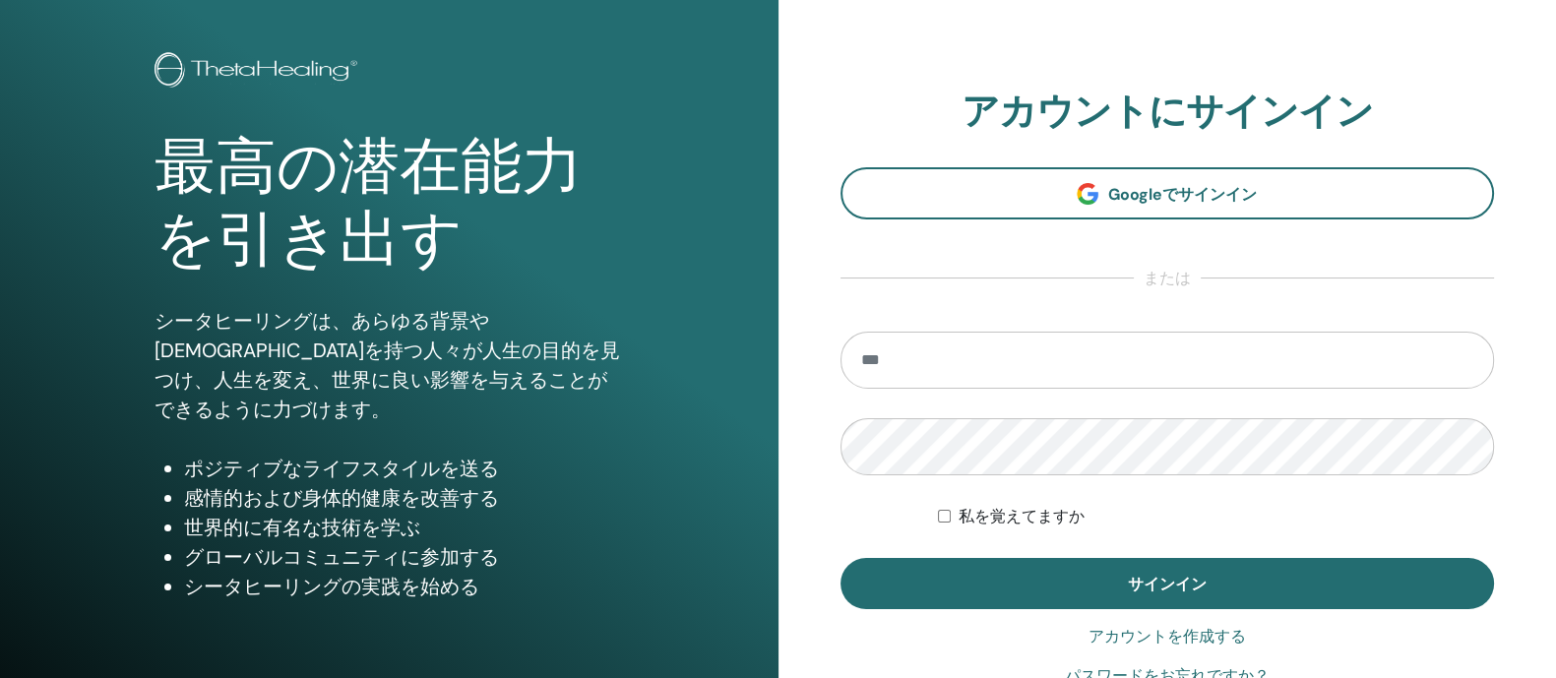
scroll to position [122, 0]
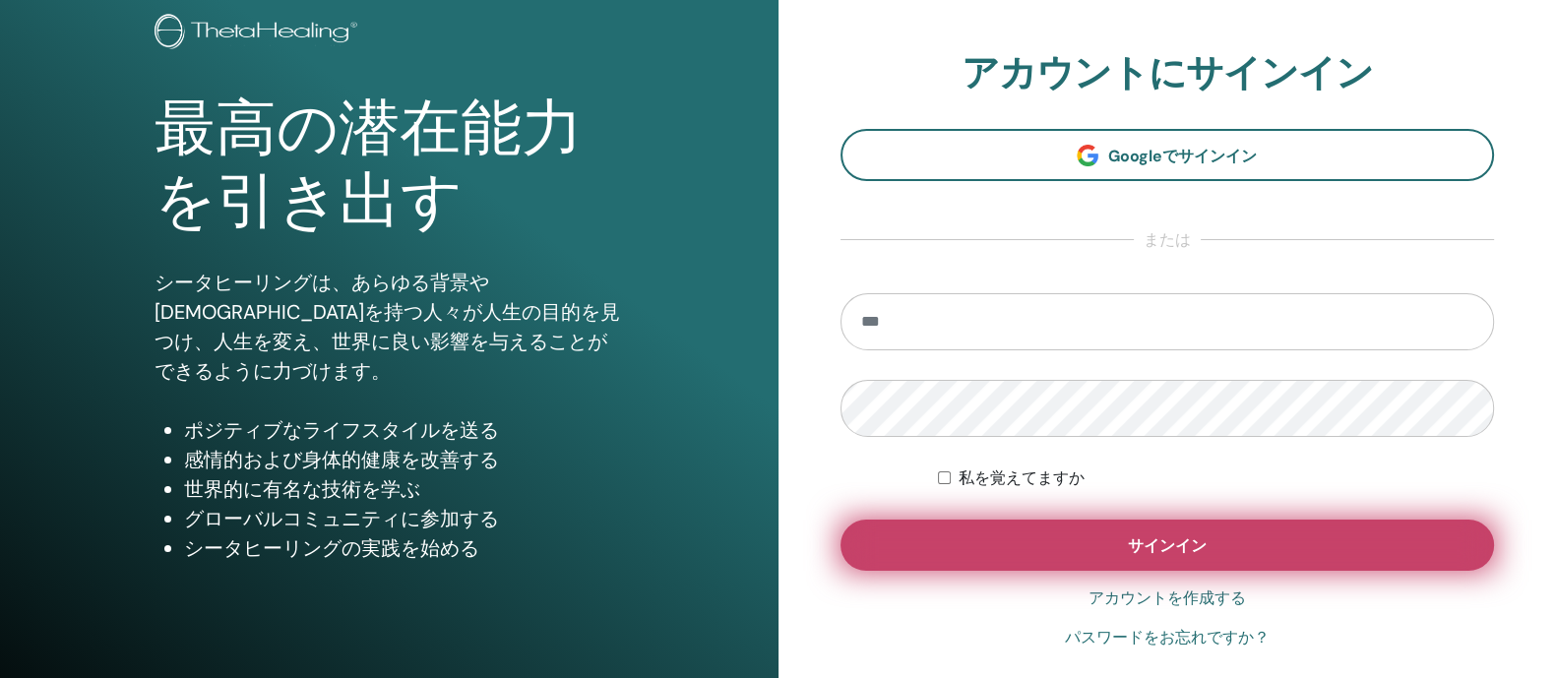
type input "**********"
click at [1185, 555] on button "サインイン" at bounding box center [1167, 545] width 654 height 51
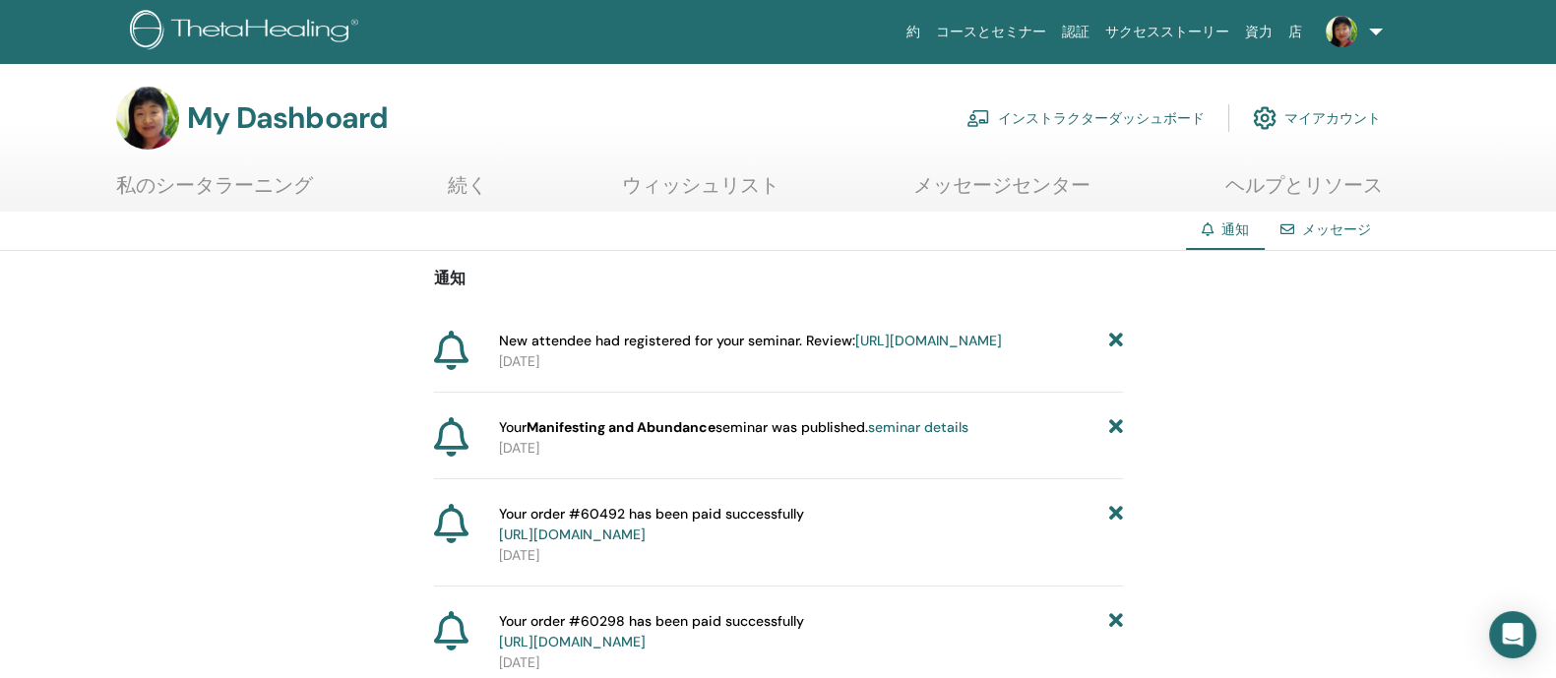
click at [1028, 114] on link "インストラクターダッシュボード" at bounding box center [1085, 117] width 238 height 43
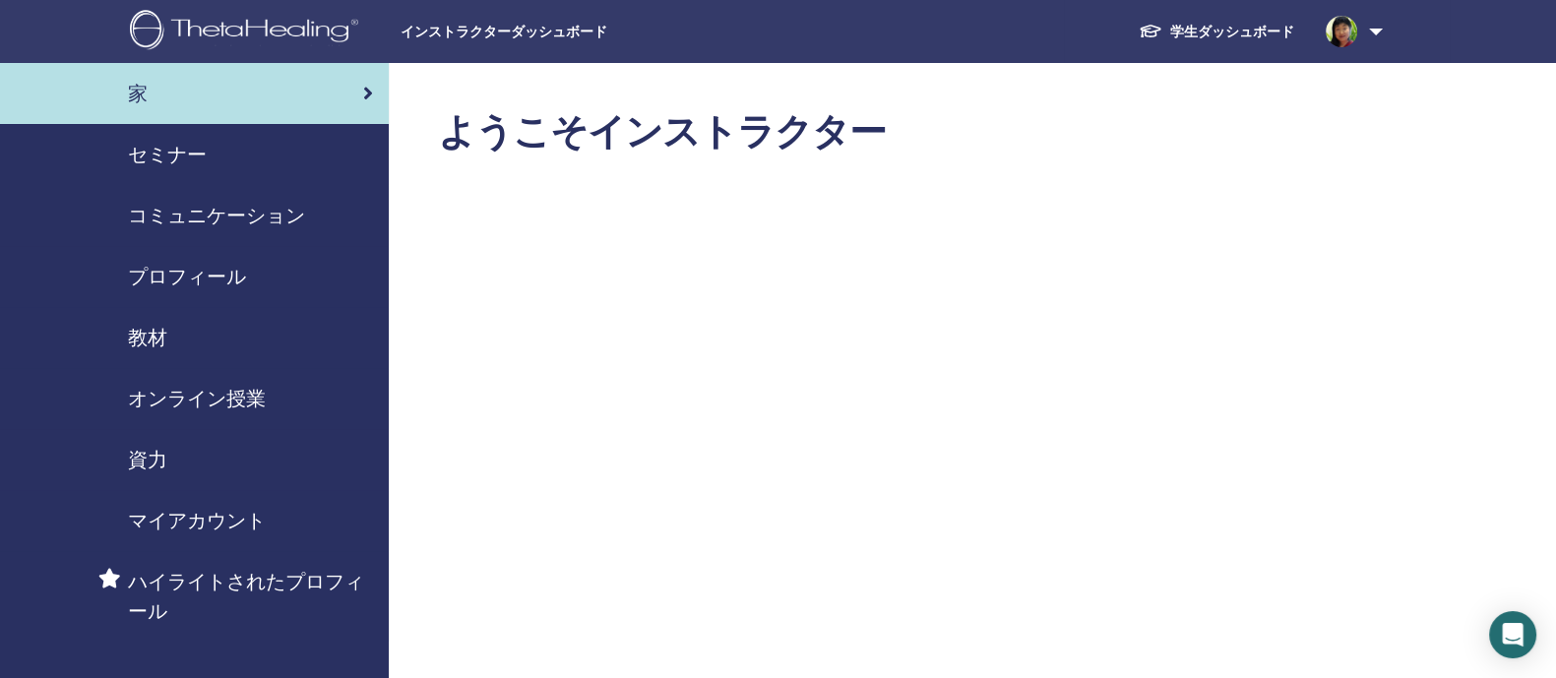
click at [240, 167] on div "セミナー" at bounding box center [194, 155] width 357 height 30
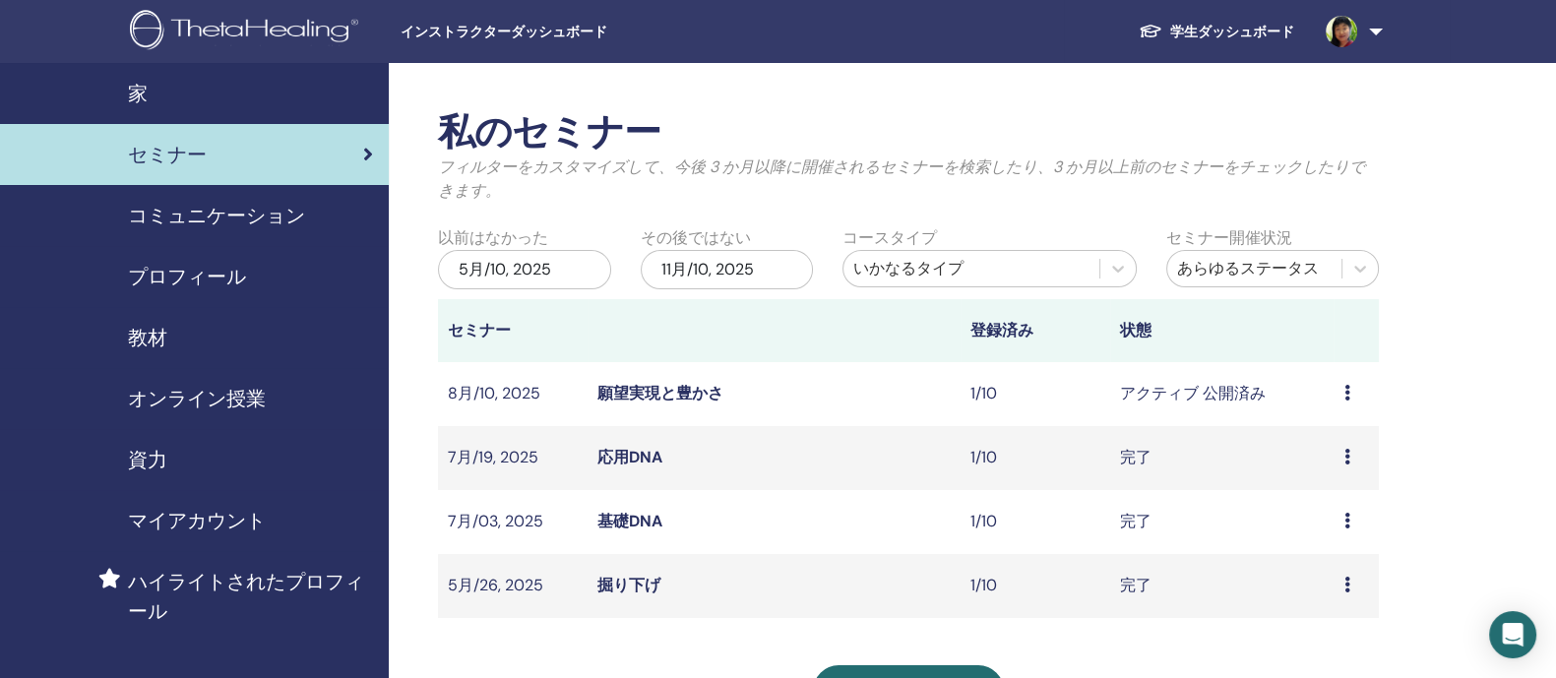
click at [202, 347] on div "教材" at bounding box center [194, 338] width 357 height 30
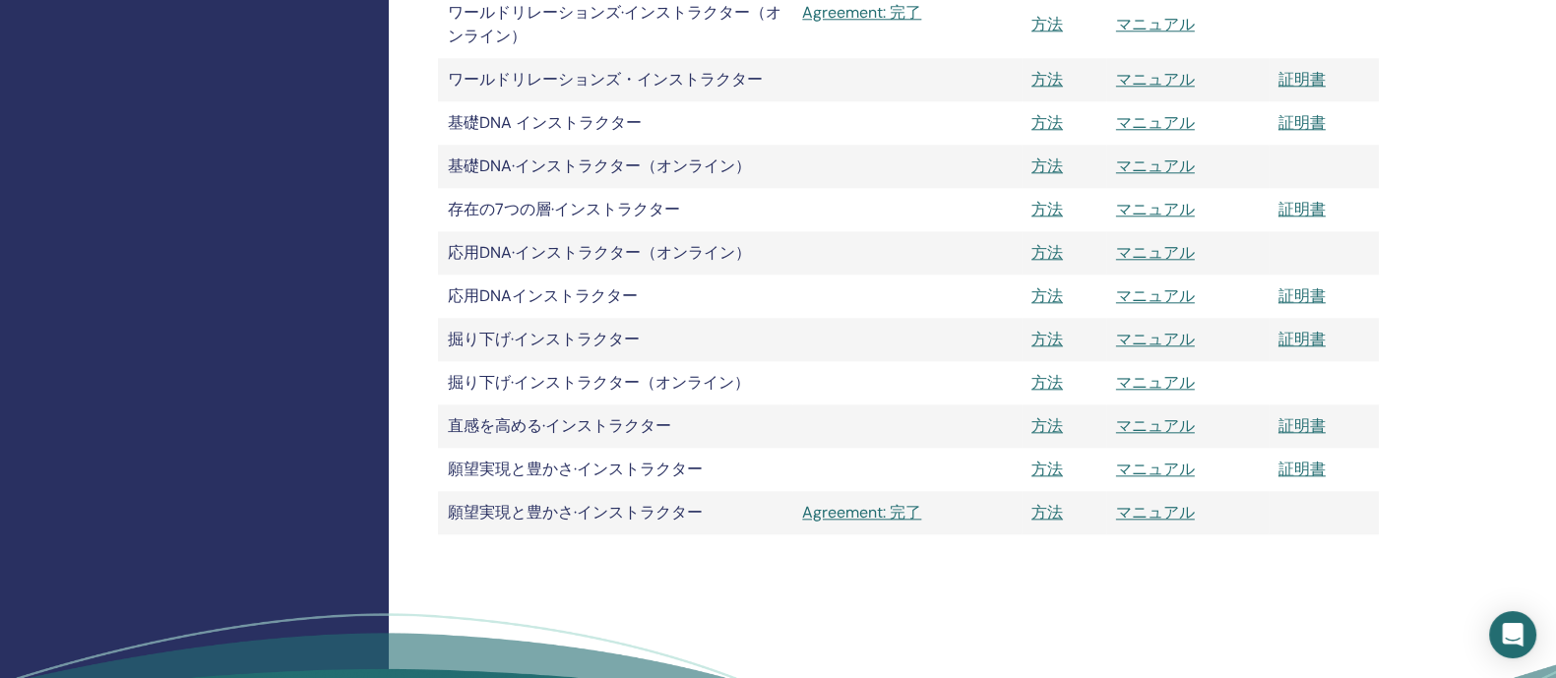
scroll to position [2706, 0]
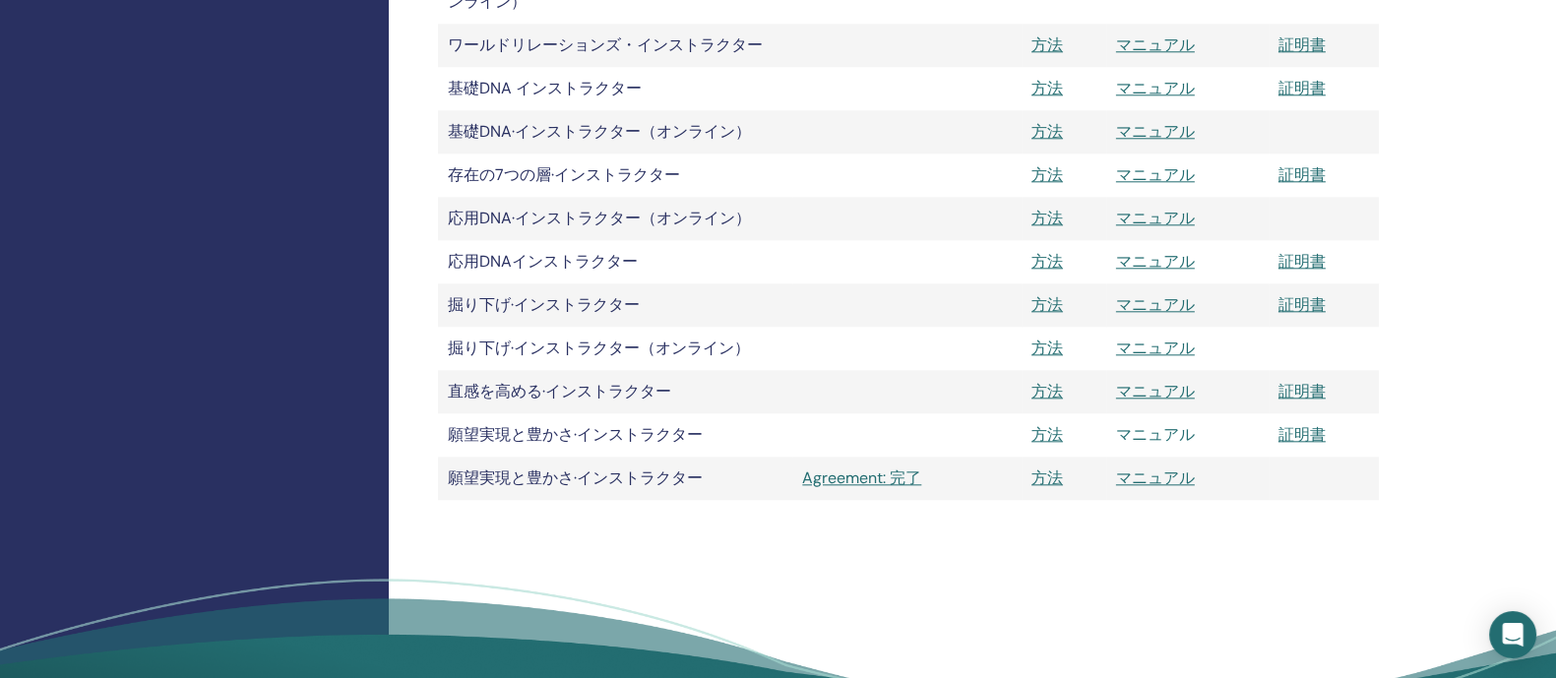
click at [1155, 440] on link "マニュアル" at bounding box center [1155, 434] width 79 height 21
